Goal: Task Accomplishment & Management: Use online tool/utility

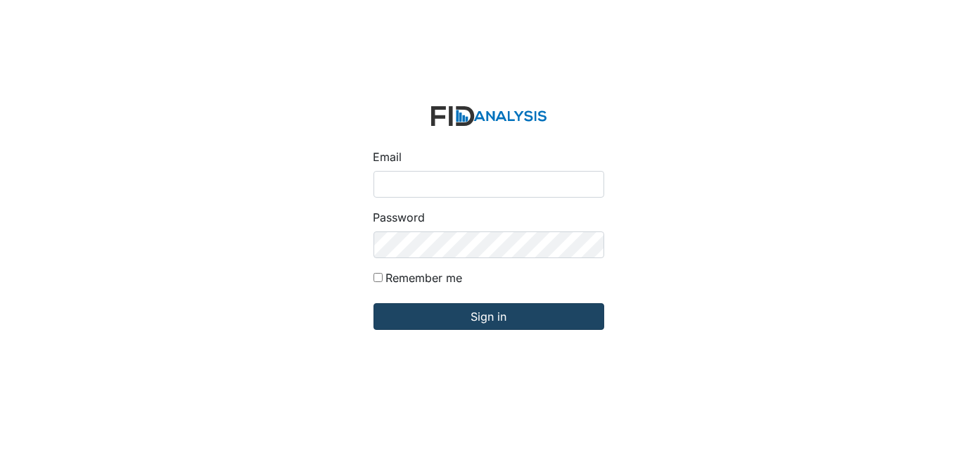
type input "[EMAIL_ADDRESS][DOMAIN_NAME]"
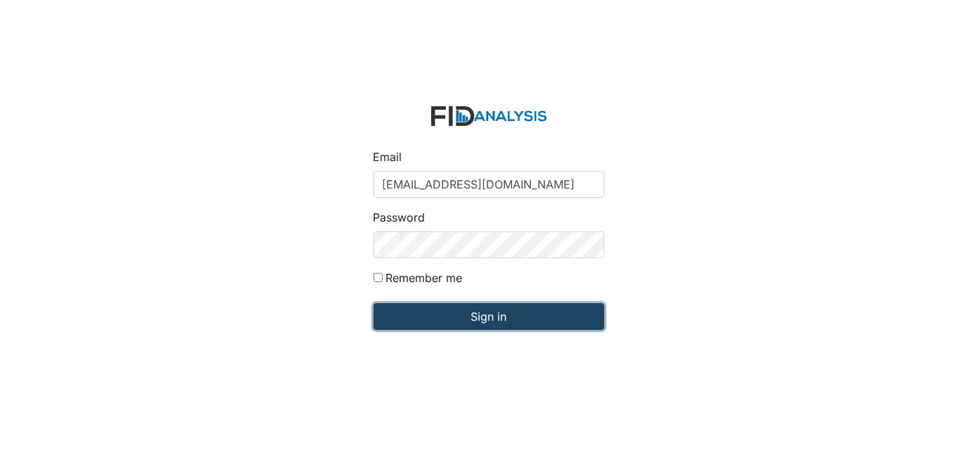
click at [499, 323] on input "Sign in" at bounding box center [488, 316] width 231 height 27
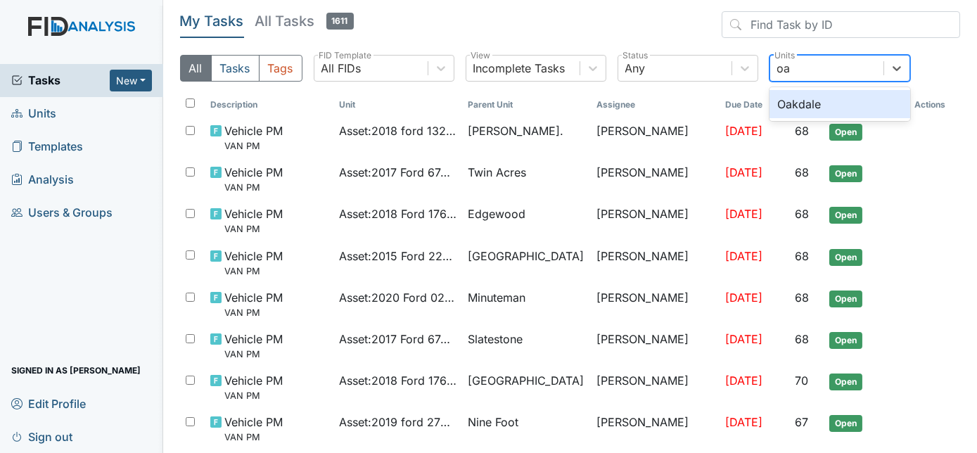
type input "oak"
click at [820, 102] on div "Oakdale" at bounding box center [839, 104] width 141 height 28
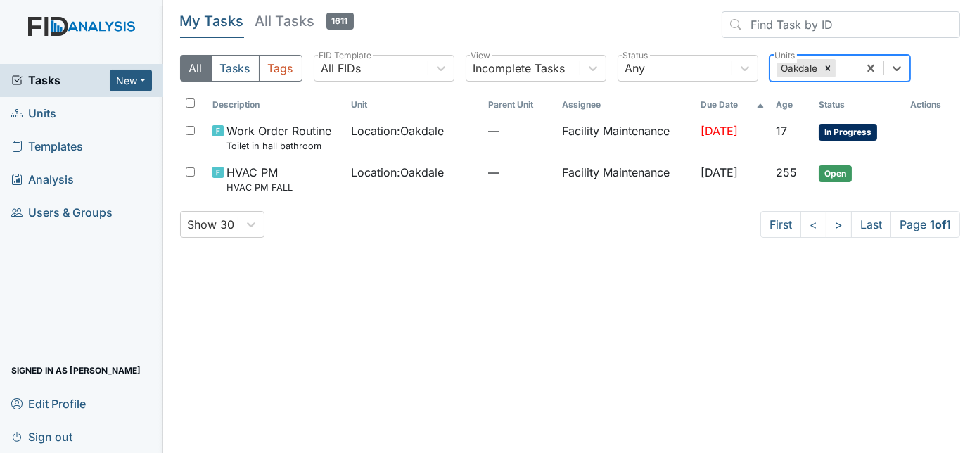
click at [858, 68] on div "Oakdale" at bounding box center [814, 68] width 88 height 25
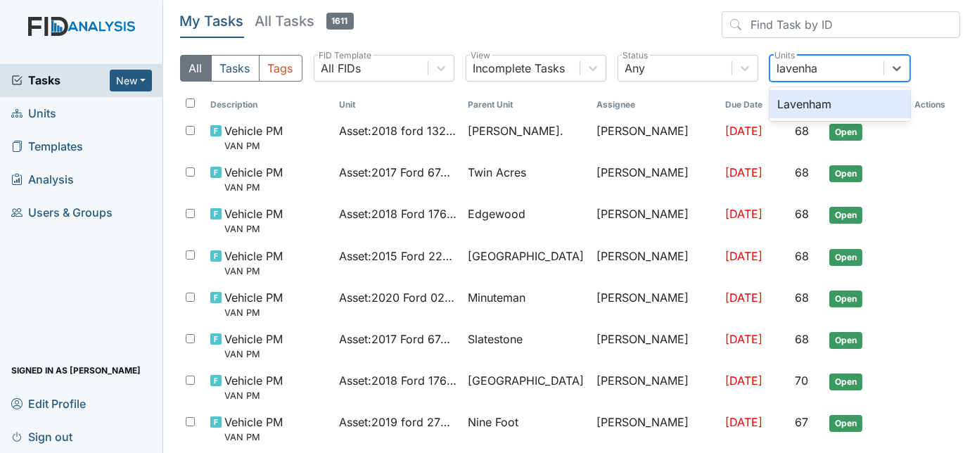
type input "lavenham"
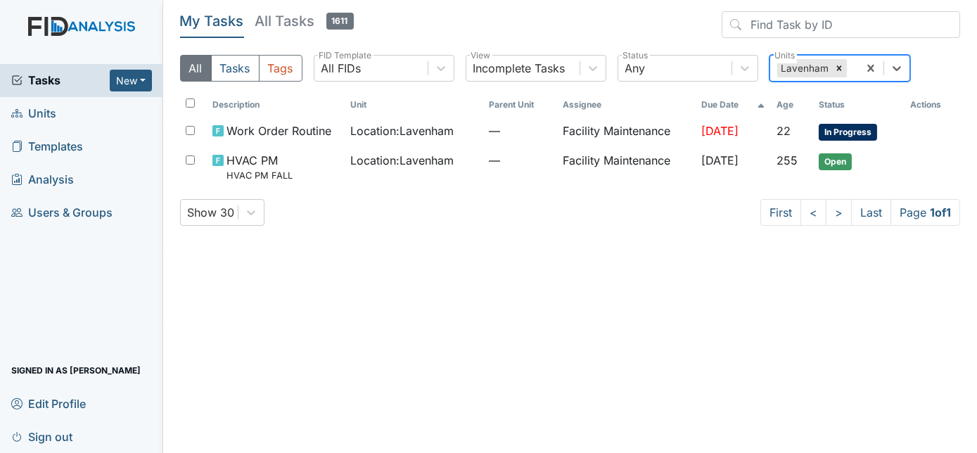
click at [858, 73] on div "Lavenham" at bounding box center [814, 68] width 88 height 25
type input "nine"
click at [861, 104] on div "Nine Foot" at bounding box center [839, 104] width 141 height 28
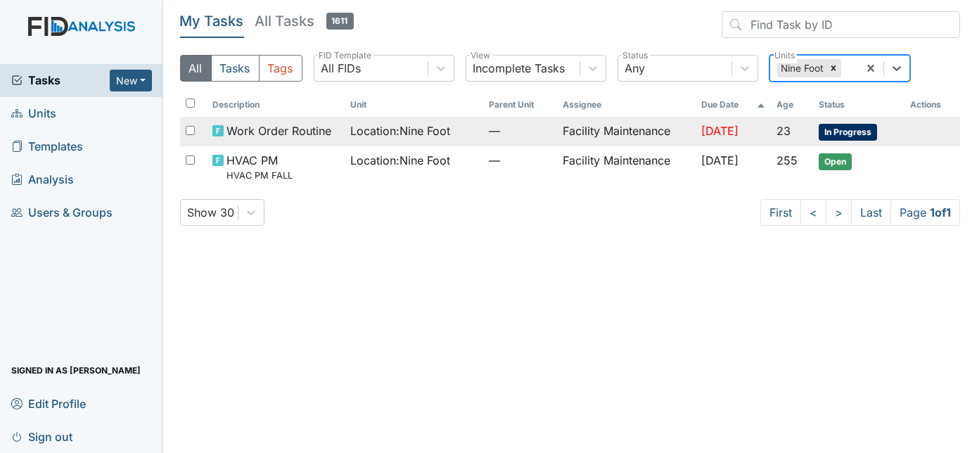
click at [675, 136] on td "Facility Maintenance" at bounding box center [626, 132] width 139 height 30
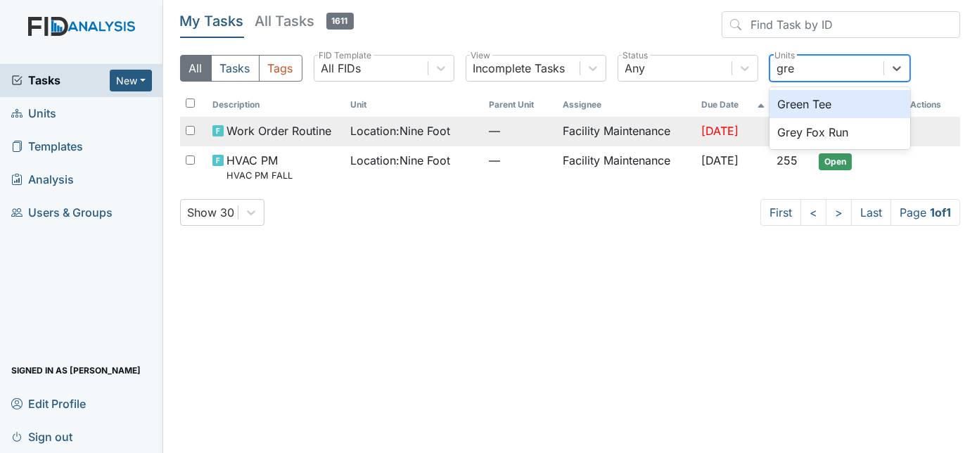
type input "grey"
click at [836, 104] on div "Grey Fox Run" at bounding box center [839, 104] width 141 height 28
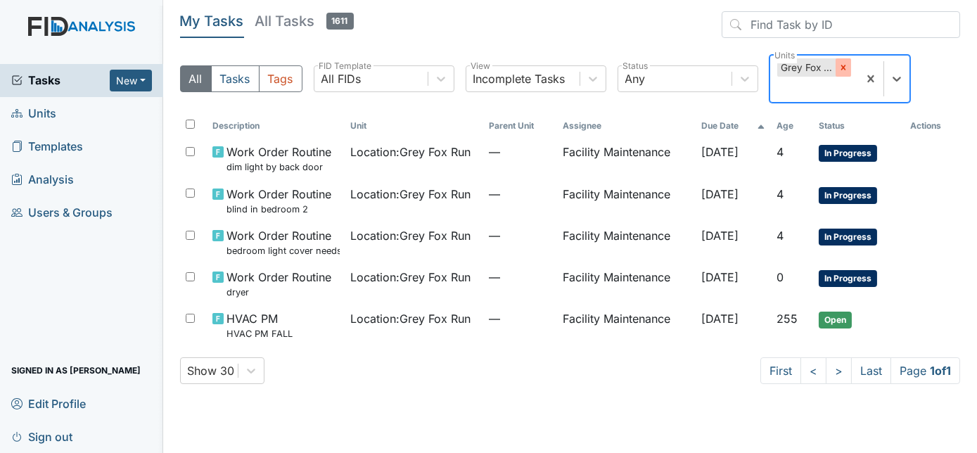
click at [849, 73] on div at bounding box center [842, 67] width 15 height 18
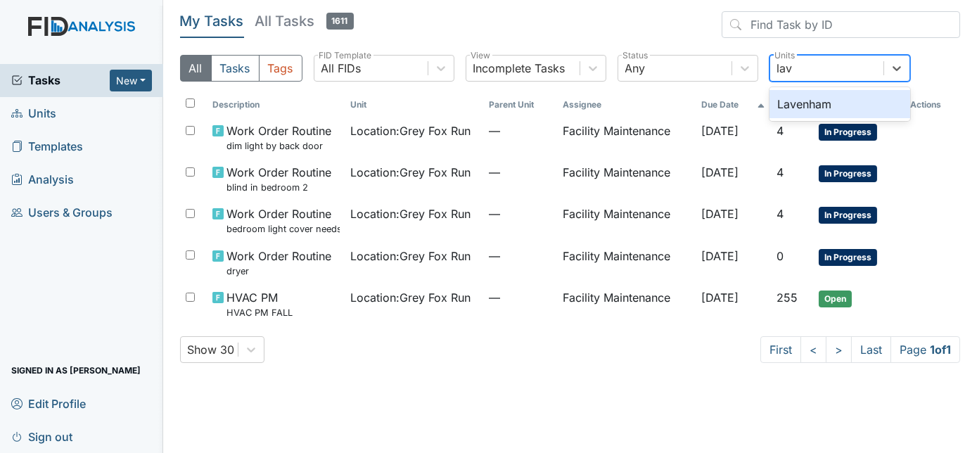
type input "lave"
click at [786, 99] on div "Lavenham" at bounding box center [839, 104] width 141 height 28
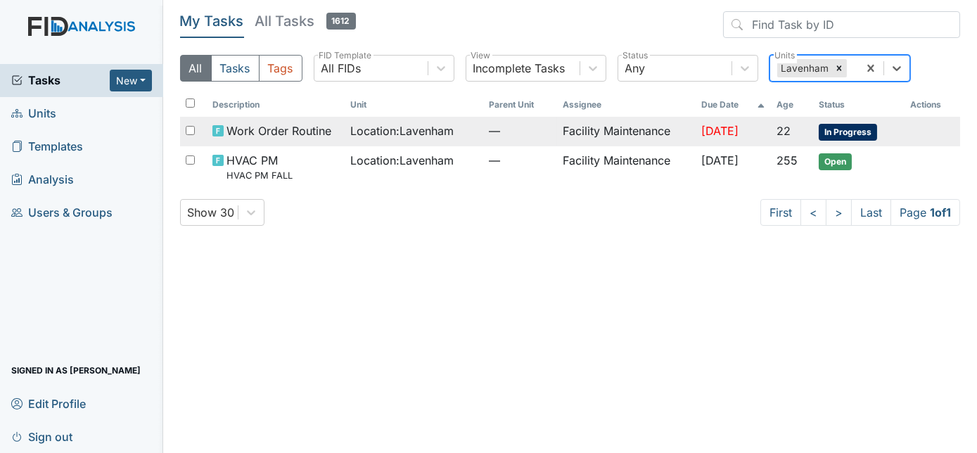
click at [581, 129] on td "Facility Maintenance" at bounding box center [626, 132] width 139 height 30
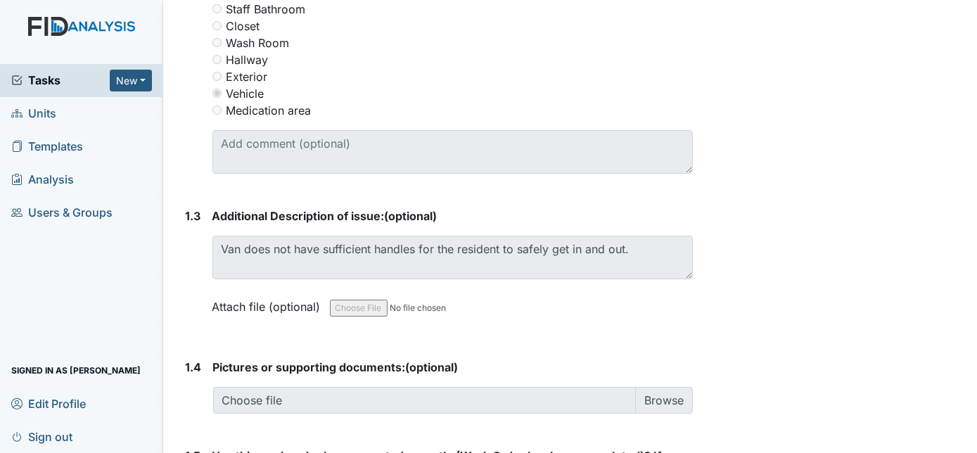
scroll to position [781, 0]
